Goal: Transaction & Acquisition: Purchase product/service

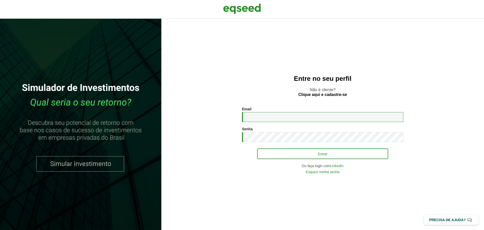
type input "**********"
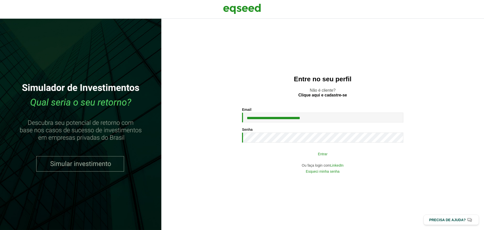
click at [347, 155] on button "Entrar" at bounding box center [322, 154] width 131 height 10
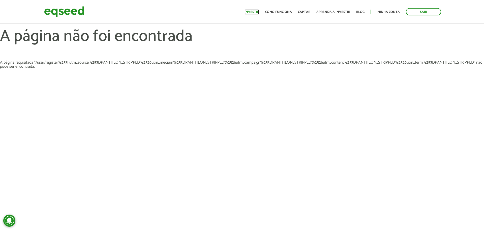
click at [258, 14] on link "Investir" at bounding box center [252, 11] width 15 height 3
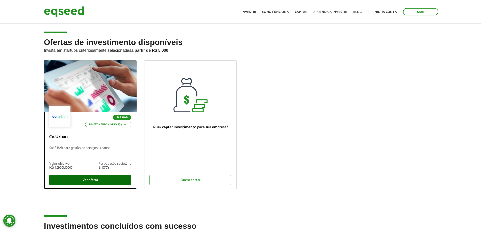
click at [97, 179] on div "Ver oferta" at bounding box center [90, 180] width 82 height 11
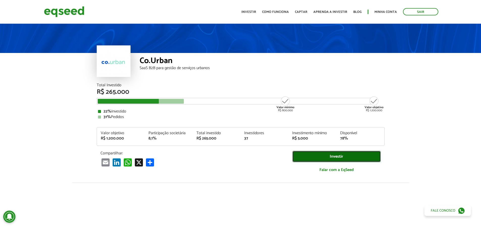
click at [334, 156] on link "Investir" at bounding box center [336, 156] width 88 height 11
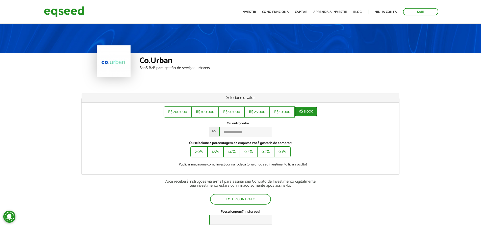
click at [312, 112] on button "R$ 5.000" at bounding box center [305, 111] width 23 height 10
type input "*****"
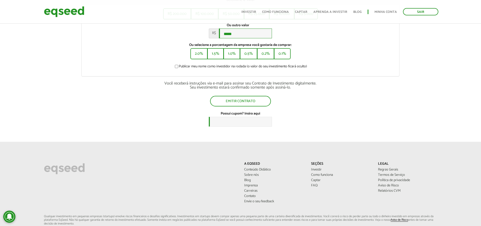
scroll to position [101, 0]
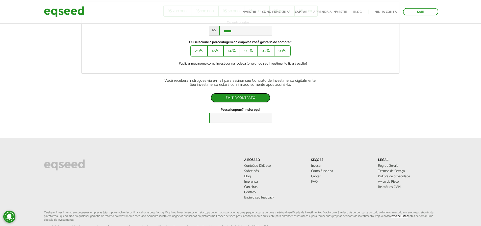
click at [239, 101] on button "Emitir contrato" at bounding box center [240, 98] width 60 height 10
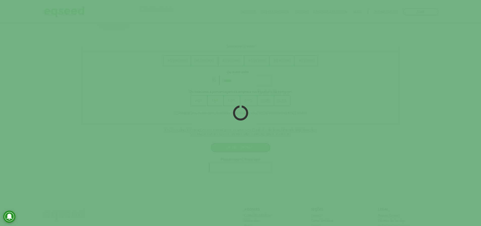
scroll to position [25, 0]
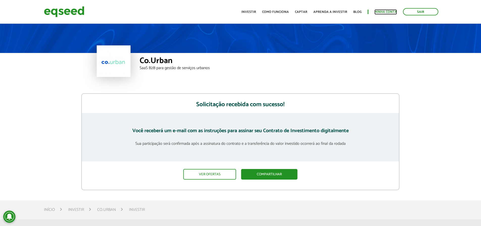
click at [388, 11] on link "Minha conta" at bounding box center [385, 11] width 22 height 3
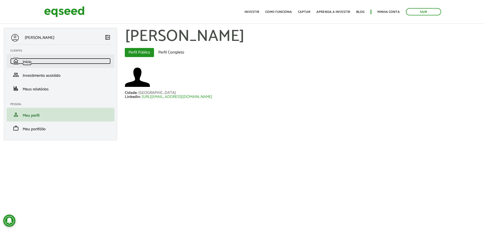
click at [32, 60] on link "home Início" at bounding box center [60, 61] width 100 height 6
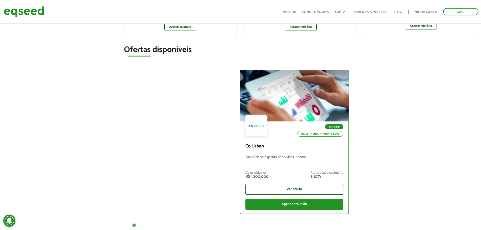
scroll to position [151, 0]
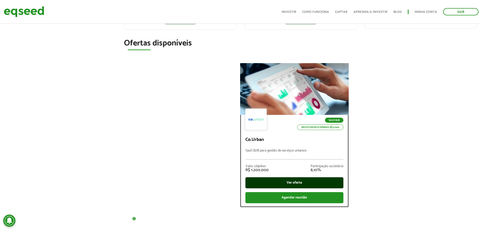
click at [296, 181] on div "Ver oferta" at bounding box center [294, 182] width 98 height 11
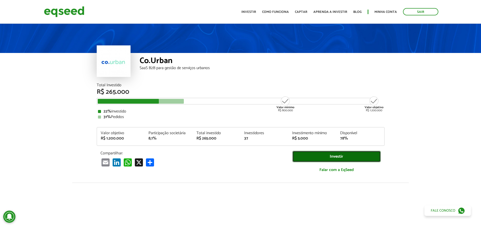
click at [321, 156] on link "Investir" at bounding box center [336, 156] width 88 height 11
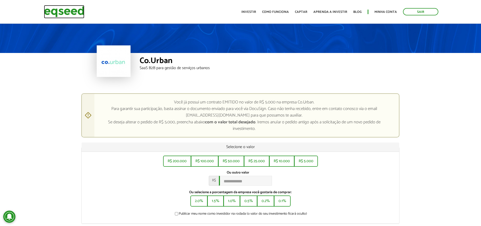
click at [70, 15] on img at bounding box center [64, 11] width 40 height 13
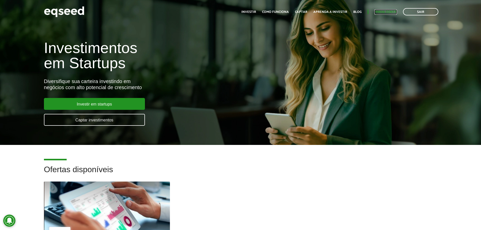
click at [389, 12] on link "Minha conta" at bounding box center [385, 11] width 22 height 3
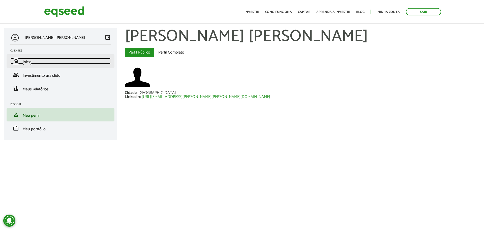
click at [47, 61] on link "home Início" at bounding box center [60, 61] width 100 height 6
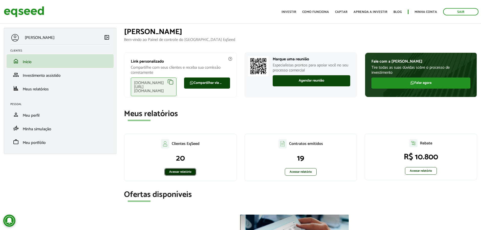
click at [179, 170] on link "Acessar relatório" at bounding box center [180, 172] width 32 height 8
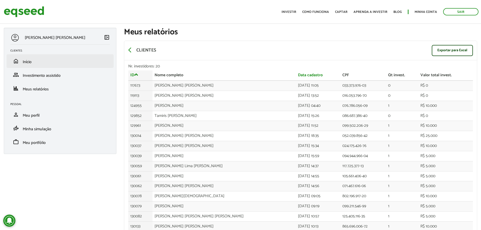
click at [33, 65] on li "home Início" at bounding box center [60, 61] width 107 height 14
click at [23, 65] on span "Início" at bounding box center [27, 62] width 9 height 7
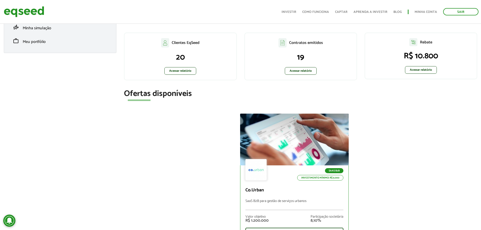
scroll to position [151, 0]
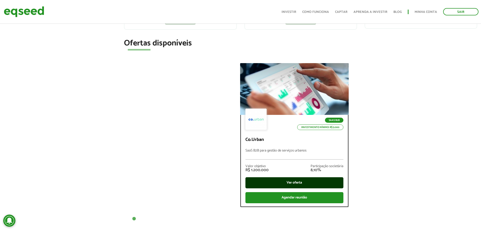
click at [292, 178] on div "Ver oferta" at bounding box center [294, 182] width 98 height 11
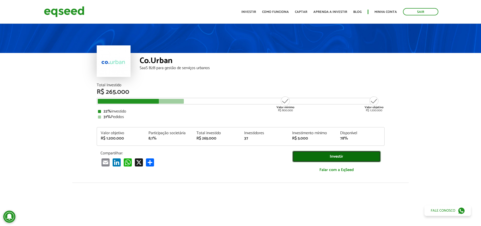
click at [308, 157] on link "Investir" at bounding box center [336, 156] width 88 height 11
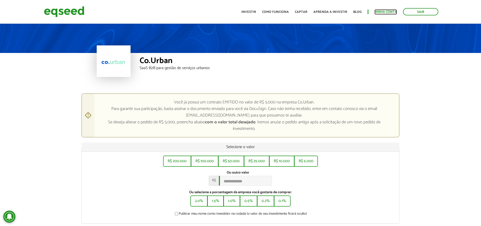
click at [381, 10] on link "Minha conta" at bounding box center [385, 11] width 22 height 3
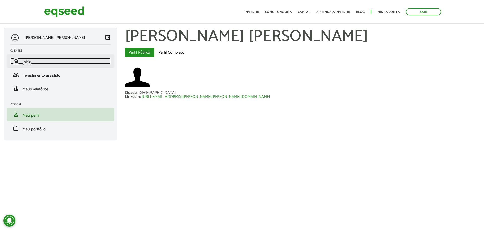
click at [29, 65] on span "Início" at bounding box center [27, 62] width 9 height 7
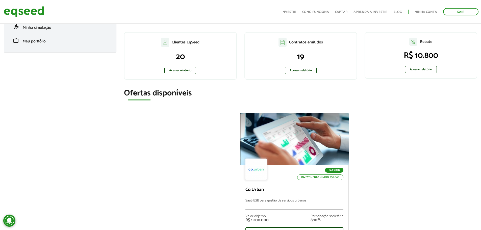
scroll to position [101, 0]
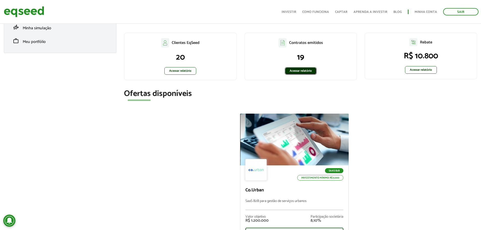
click at [297, 72] on link "Acessar relatório" at bounding box center [301, 71] width 32 height 8
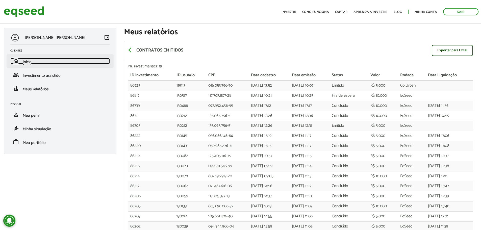
click at [28, 61] on span "Início" at bounding box center [27, 62] width 9 height 7
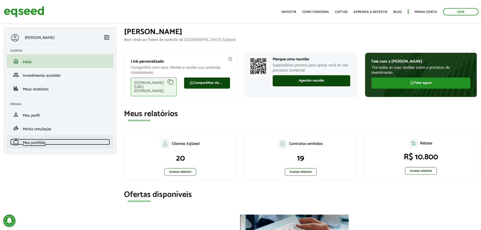
click at [46, 142] on link "work Meu portfólio" at bounding box center [59, 142] width 99 height 6
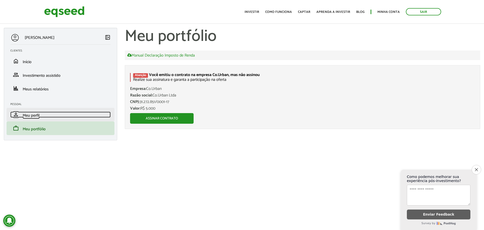
click at [26, 117] on span "Meu perfil" at bounding box center [31, 115] width 17 height 7
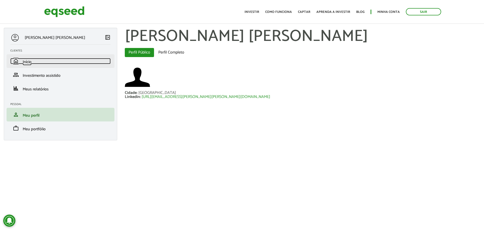
click at [30, 65] on span "Início" at bounding box center [27, 62] width 9 height 7
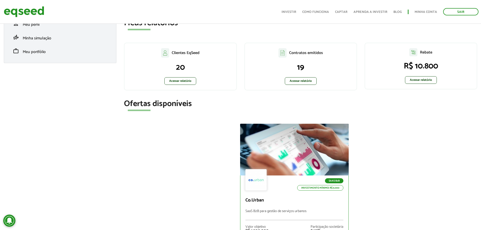
scroll to position [126, 0]
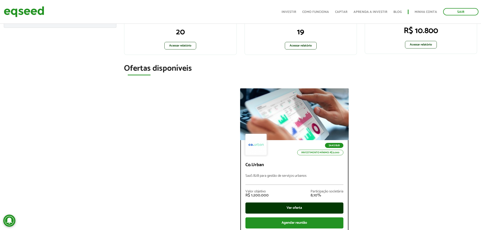
click at [280, 208] on div "Ver oferta" at bounding box center [294, 207] width 98 height 11
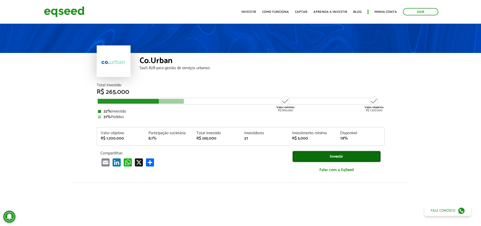
click at [332, 157] on link "Investir" at bounding box center [336, 156] width 88 height 11
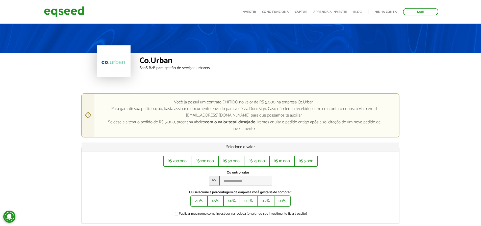
scroll to position [177, 0]
